Goal: Find specific page/section: Find specific page/section

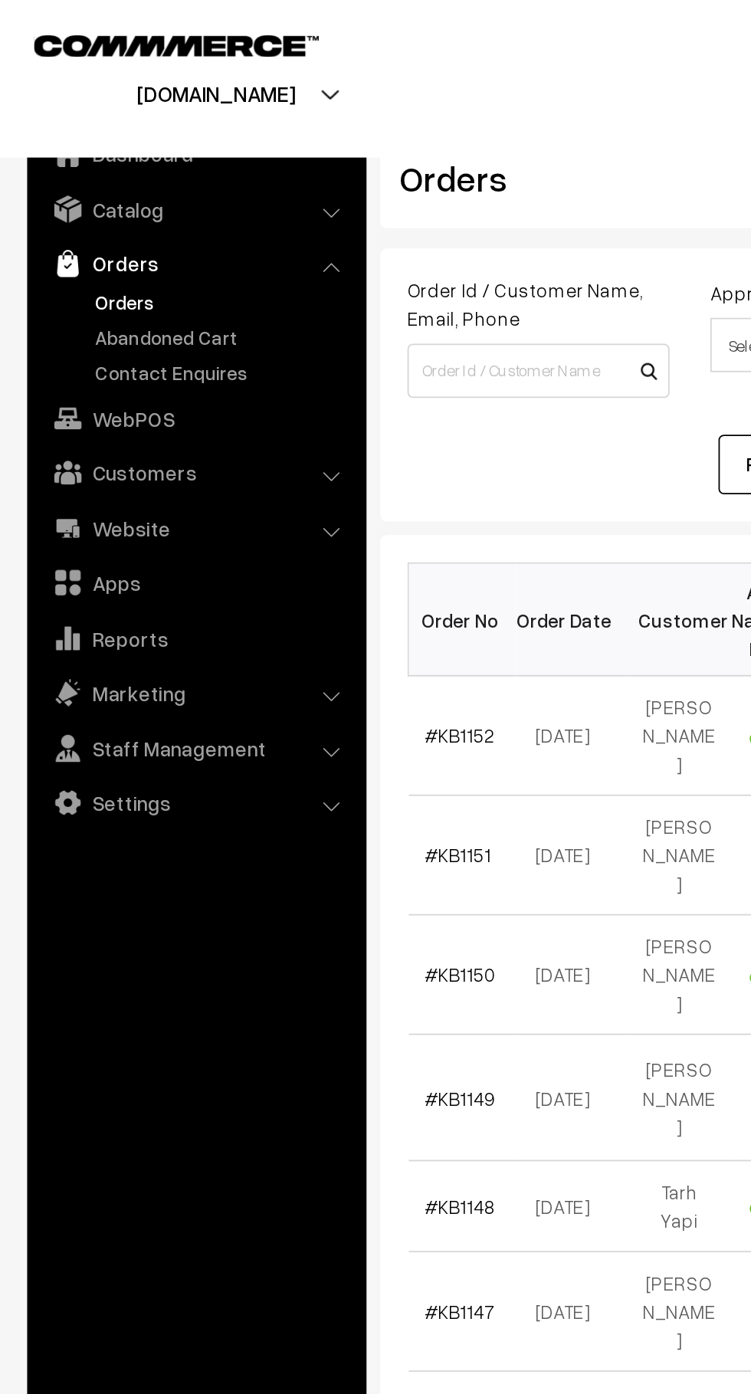
click at [131, 193] on link "Abandoned Cart" at bounding box center [126, 190] width 152 height 16
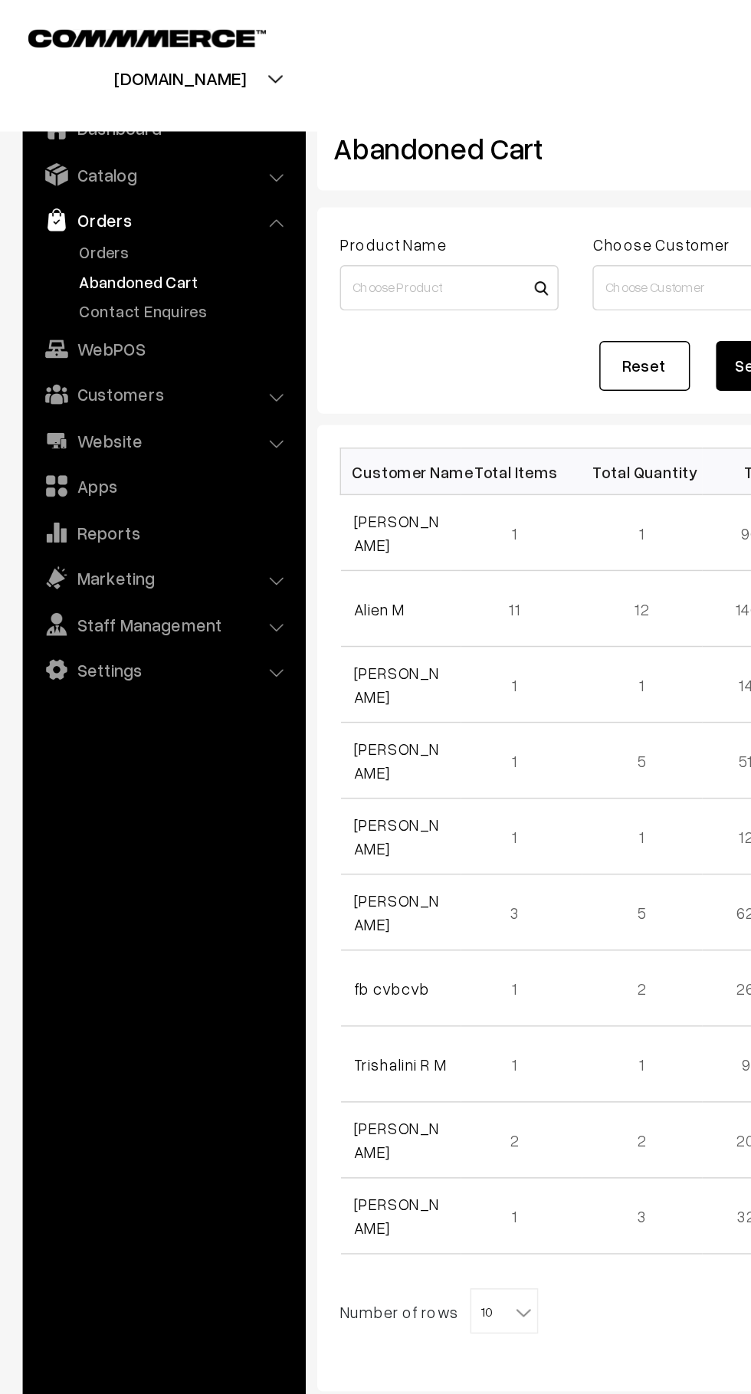
click at [58, 166] on link "Orders" at bounding box center [126, 171] width 152 height 16
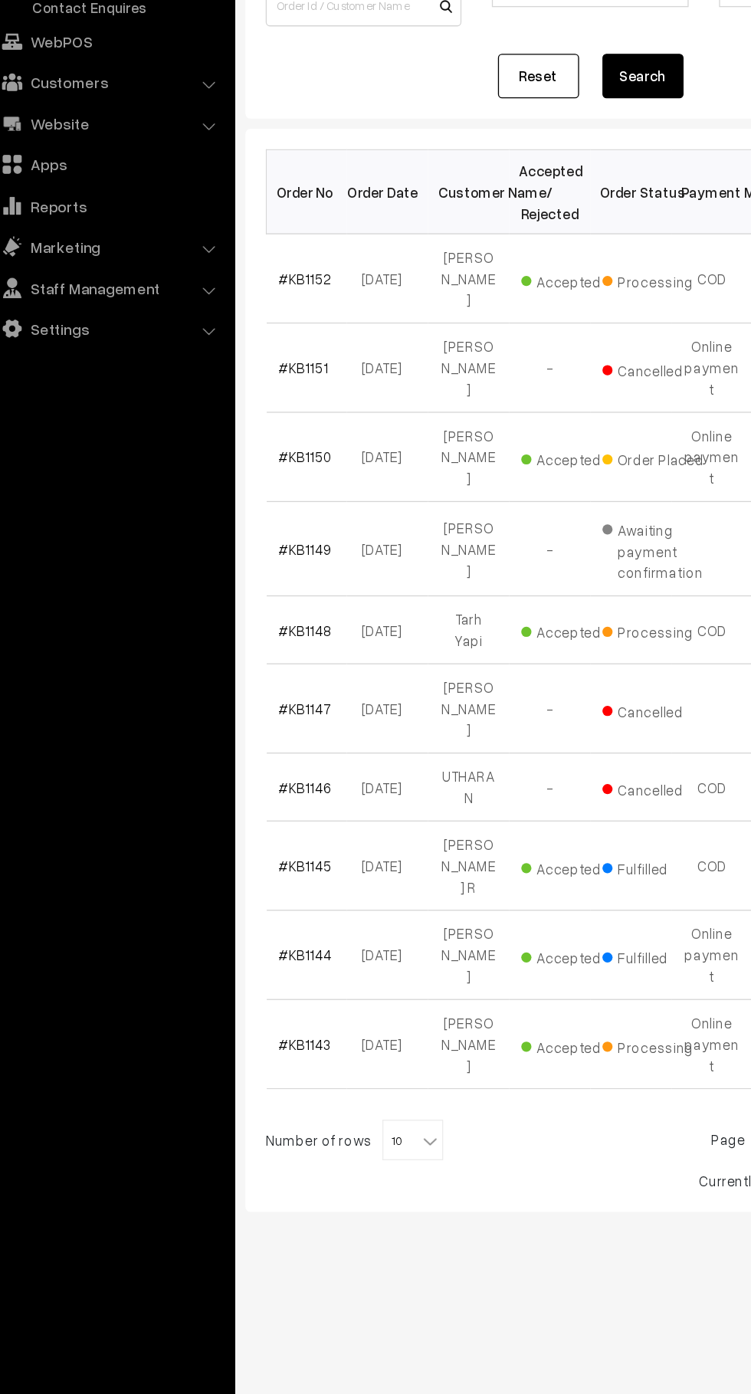
click at [347, 1059] on b at bounding box center [354, 1066] width 15 height 15
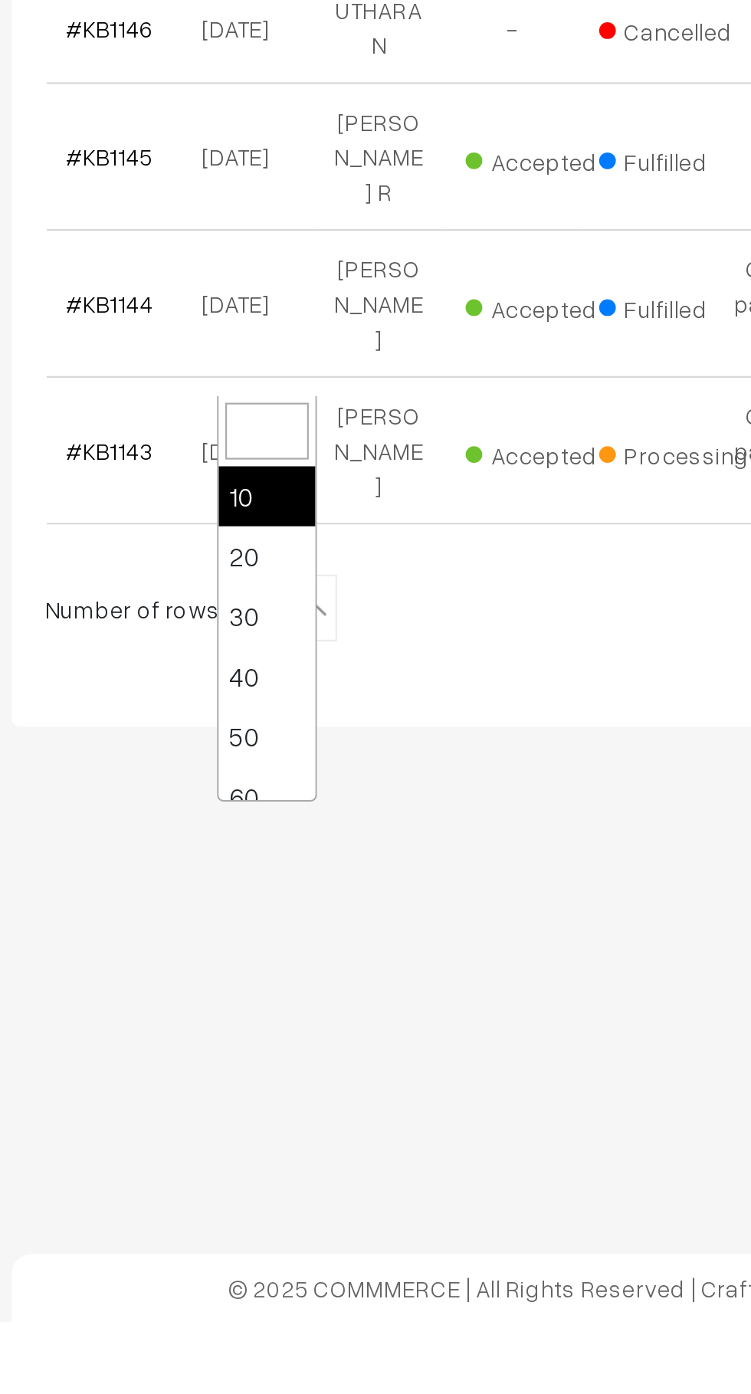
select select "50"
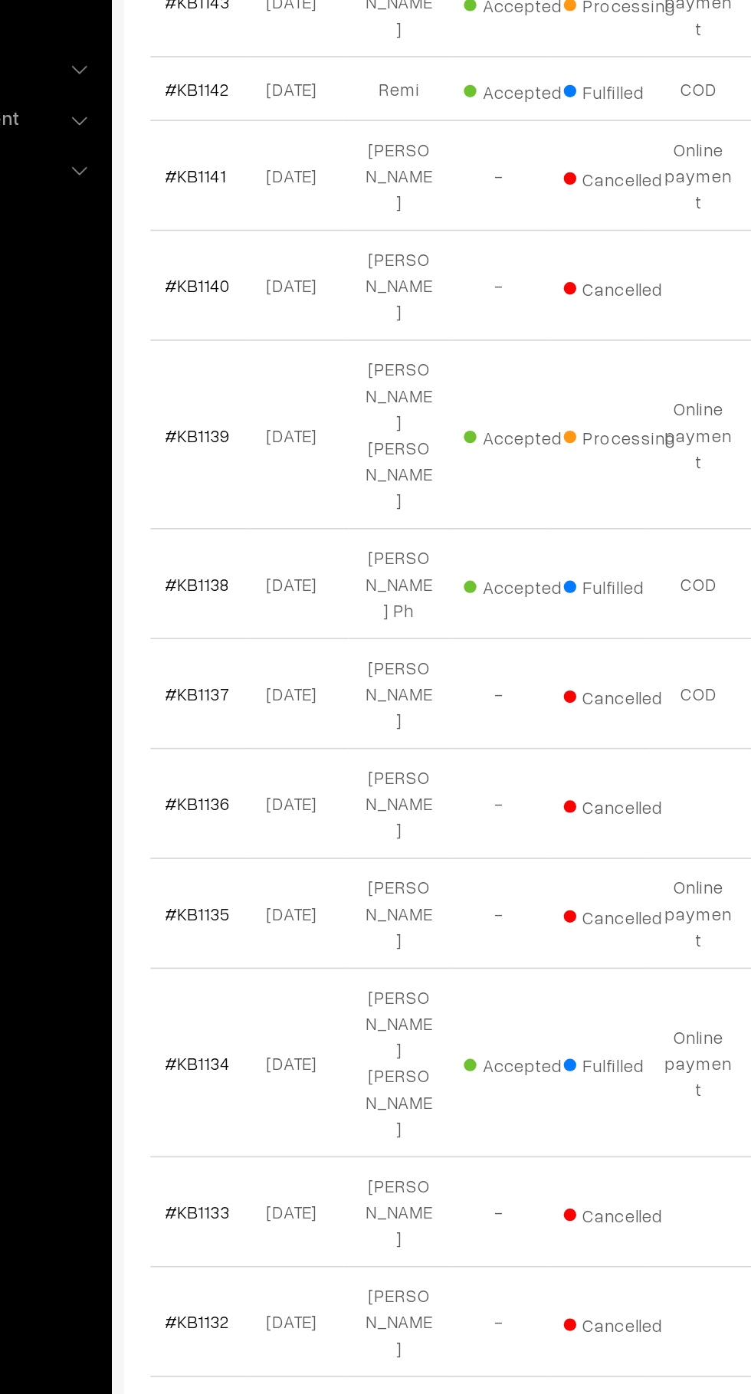
scroll to position [642, 0]
